Goal: Communication & Community: Answer question/provide support

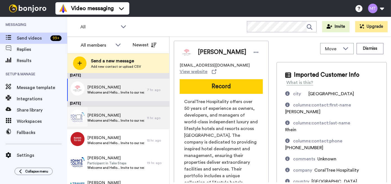
click at [121, 117] on span "[PERSON_NAME]" at bounding box center [115, 115] width 57 height 6
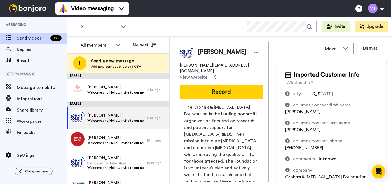
click at [207, 86] on button "Record" at bounding box center [221, 92] width 83 height 15
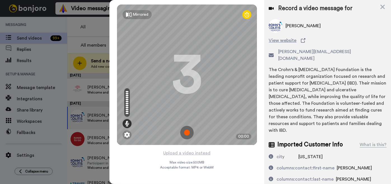
click at [187, 131] on img at bounding box center [186, 132] width 13 height 13
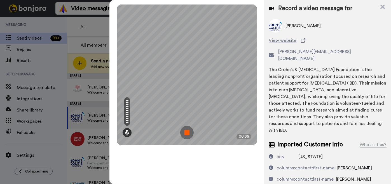
click at [188, 134] on img at bounding box center [186, 132] width 13 height 13
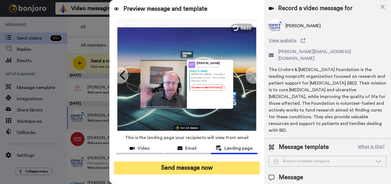
click at [187, 164] on button "Send message now" at bounding box center [187, 167] width 146 height 13
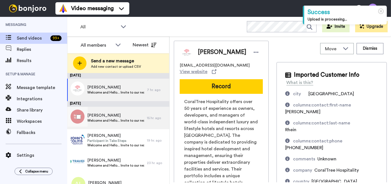
click at [129, 115] on span "[PERSON_NAME]" at bounding box center [115, 115] width 57 height 6
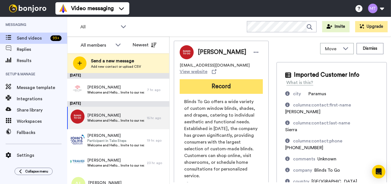
click at [213, 79] on button "Record" at bounding box center [221, 86] width 83 height 15
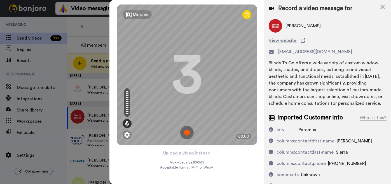
click at [187, 133] on img at bounding box center [186, 132] width 13 height 13
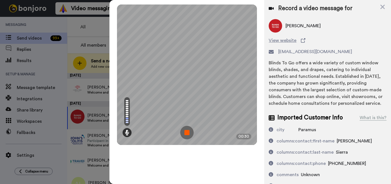
click at [187, 133] on img at bounding box center [186, 132] width 13 height 13
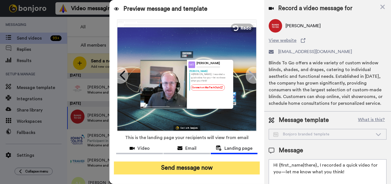
click at [177, 171] on button "Send message now" at bounding box center [187, 167] width 146 height 13
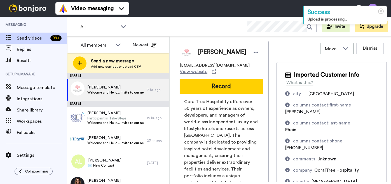
click at [125, 116] on span "Participant in Take Steps" at bounding box center [115, 118] width 57 height 4
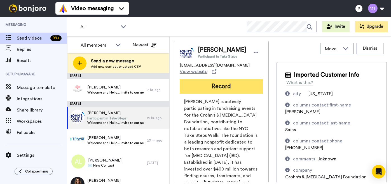
click at [203, 83] on button "Record" at bounding box center [221, 86] width 83 height 15
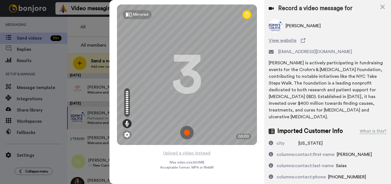
click at [187, 134] on img at bounding box center [186, 132] width 13 height 13
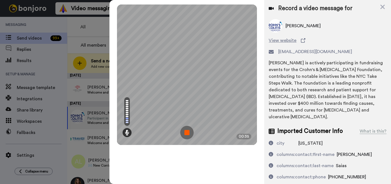
click at [187, 134] on img at bounding box center [186, 132] width 13 height 13
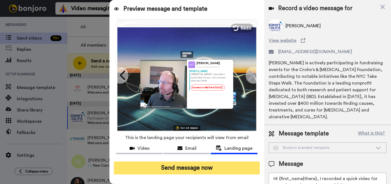
click at [194, 168] on button "Send message now" at bounding box center [187, 167] width 146 height 13
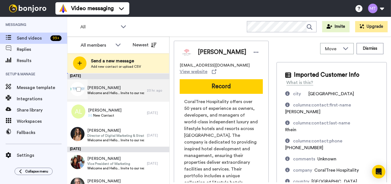
scroll to position [37, 0]
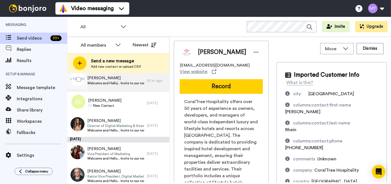
click at [117, 89] on div "Joshua Seno Welcome and Hello... Invite to our next event. Feedback about chall…" at bounding box center [107, 80] width 80 height 22
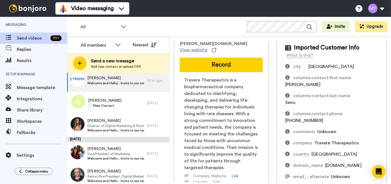
scroll to position [75, 0]
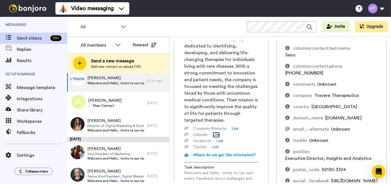
click at [216, 136] on link "Link" at bounding box center [216, 135] width 7 height 6
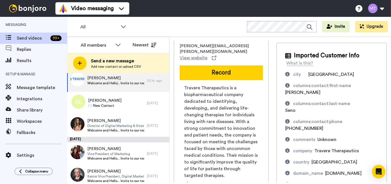
scroll to position [0, 0]
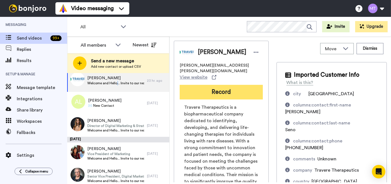
click at [222, 85] on button "Record" at bounding box center [221, 92] width 83 height 15
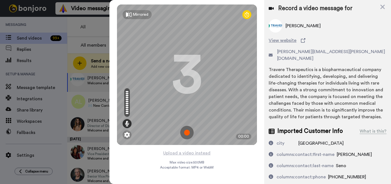
click at [185, 133] on img at bounding box center [186, 132] width 13 height 13
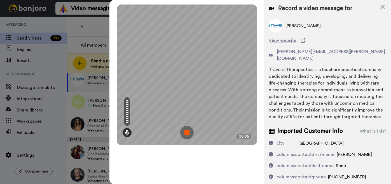
click at [185, 134] on img at bounding box center [186, 132] width 13 height 13
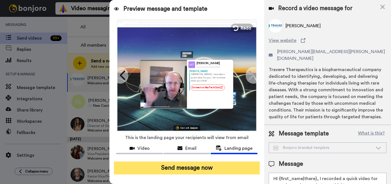
click at [227, 171] on button "Send message now" at bounding box center [187, 167] width 146 height 13
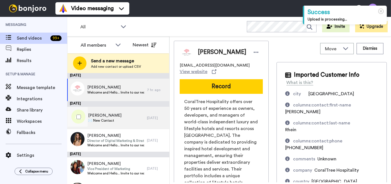
click at [114, 111] on div "Asek Lais ✉️ New Contact" at bounding box center [107, 117] width 80 height 22
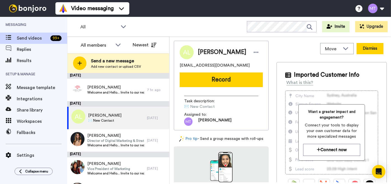
click at [368, 51] on button "Dismiss" at bounding box center [370, 48] width 27 height 11
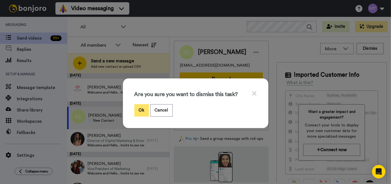
click at [140, 111] on button "Ok" at bounding box center [141, 110] width 15 height 12
